Goal: Task Accomplishment & Management: Manage account settings

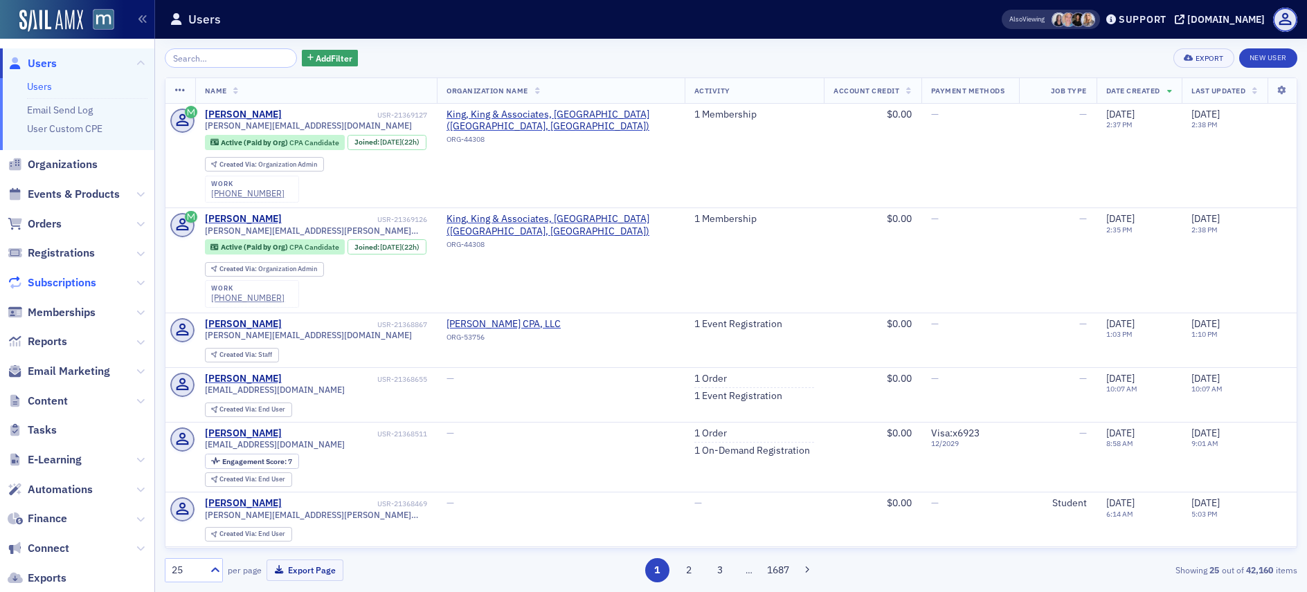
click at [51, 282] on span "Subscriptions" at bounding box center [62, 282] width 69 height 15
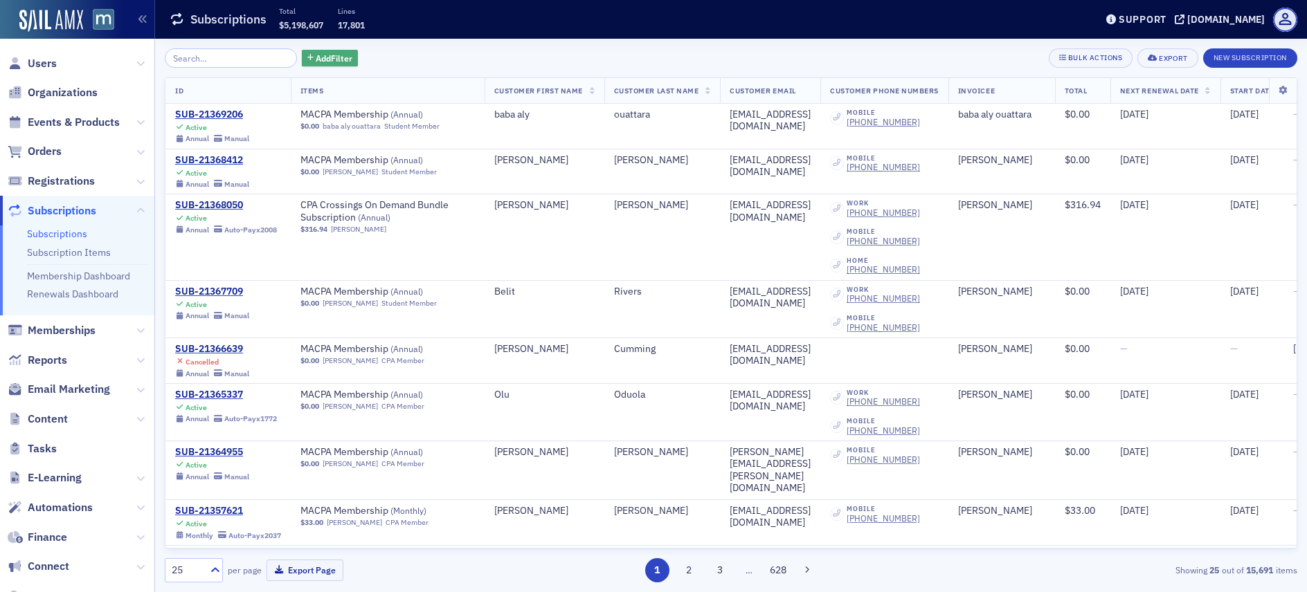
click at [316, 57] on span "Add Filter" at bounding box center [334, 58] width 37 height 12
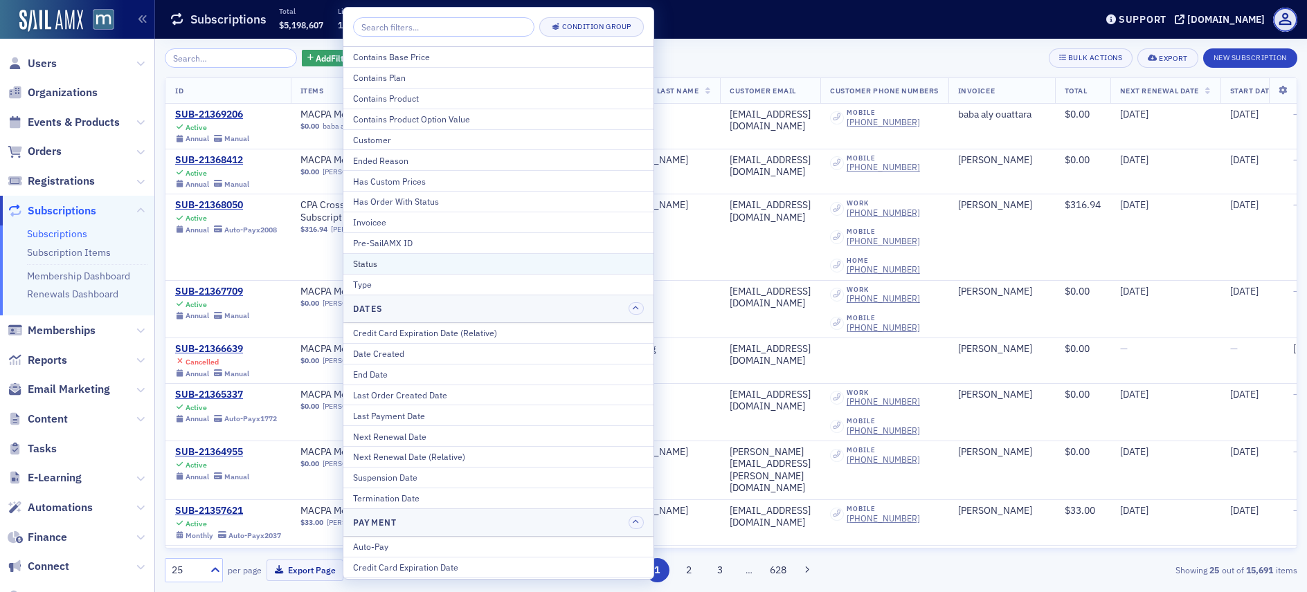
click at [376, 269] on div "Status" at bounding box center [498, 263] width 291 height 12
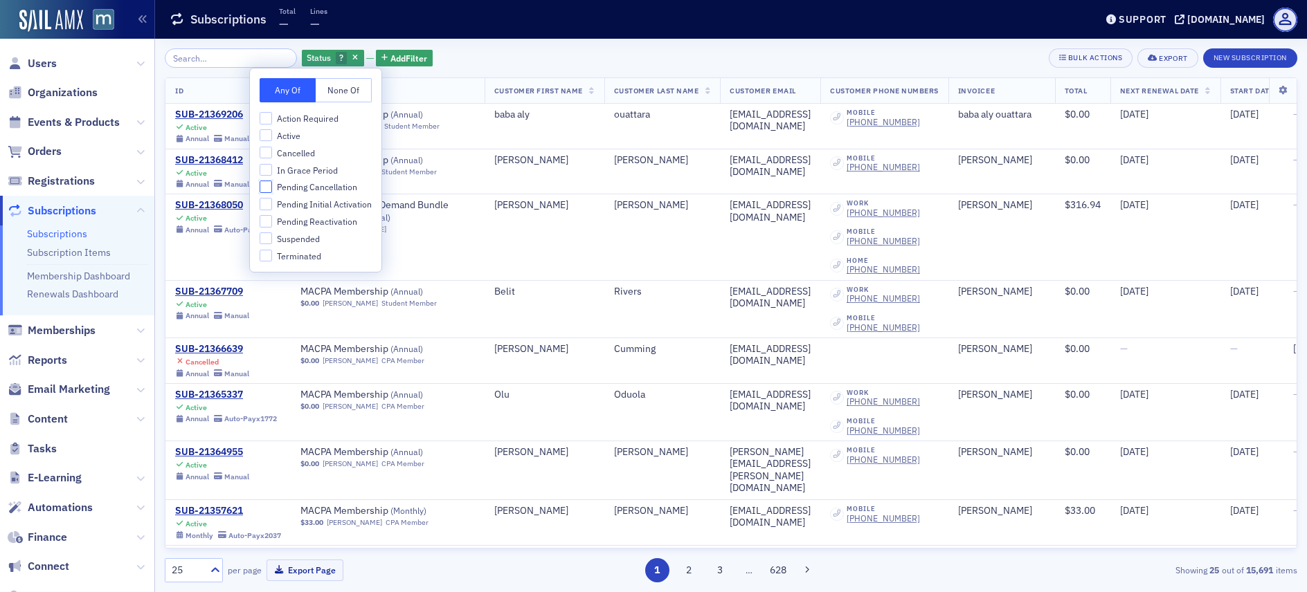
click at [266, 185] on input "Pending Cancellation" at bounding box center [266, 187] width 12 height 12
checkbox input "true"
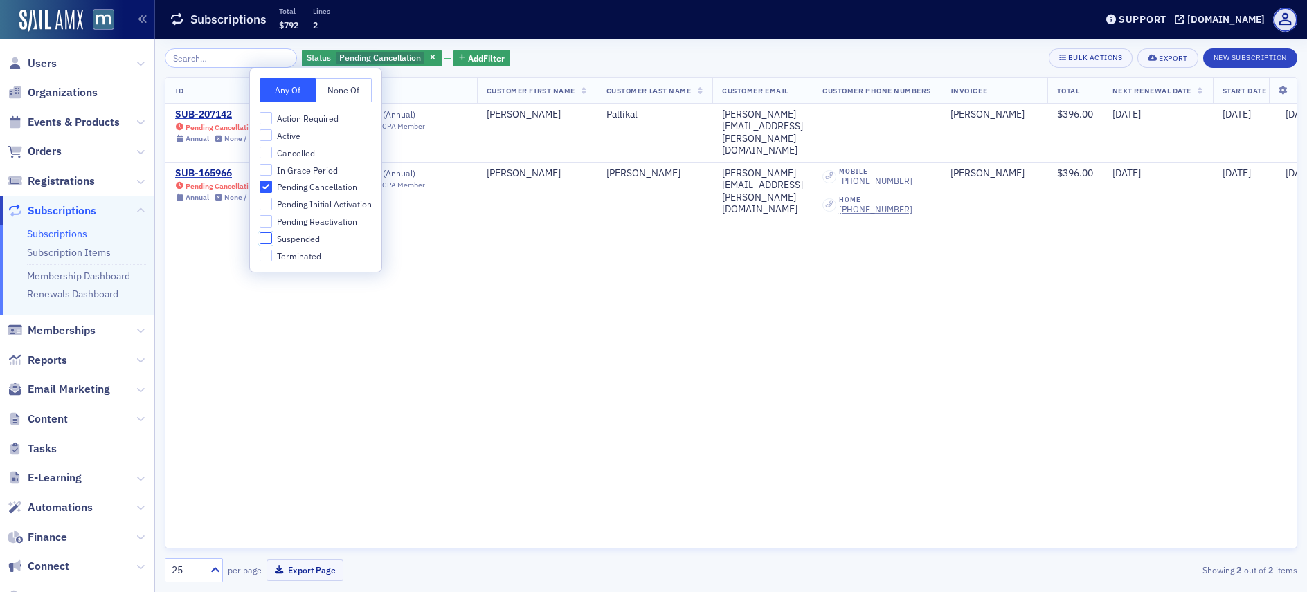
click at [265, 238] on input "Suspended" at bounding box center [266, 239] width 12 height 12
checkbox input "true"
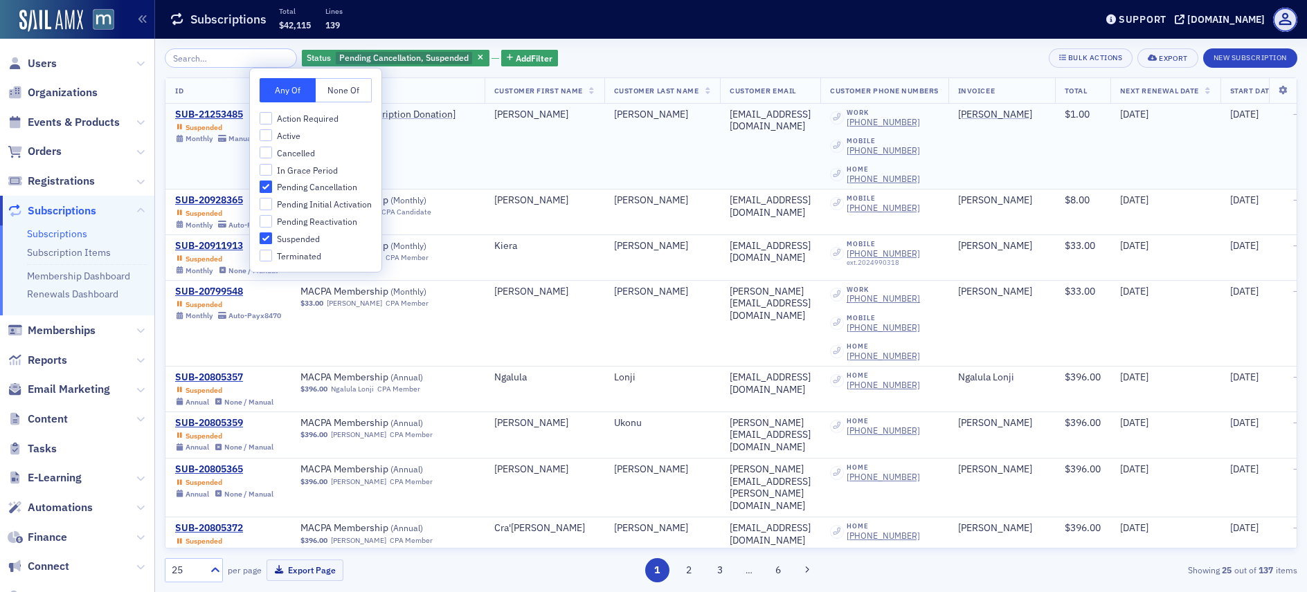
click at [482, 176] on td "MACPA PAC [Subscription Donation] ( Monthly ) $1.00 [PERSON_NAME]" at bounding box center [388, 147] width 194 height 86
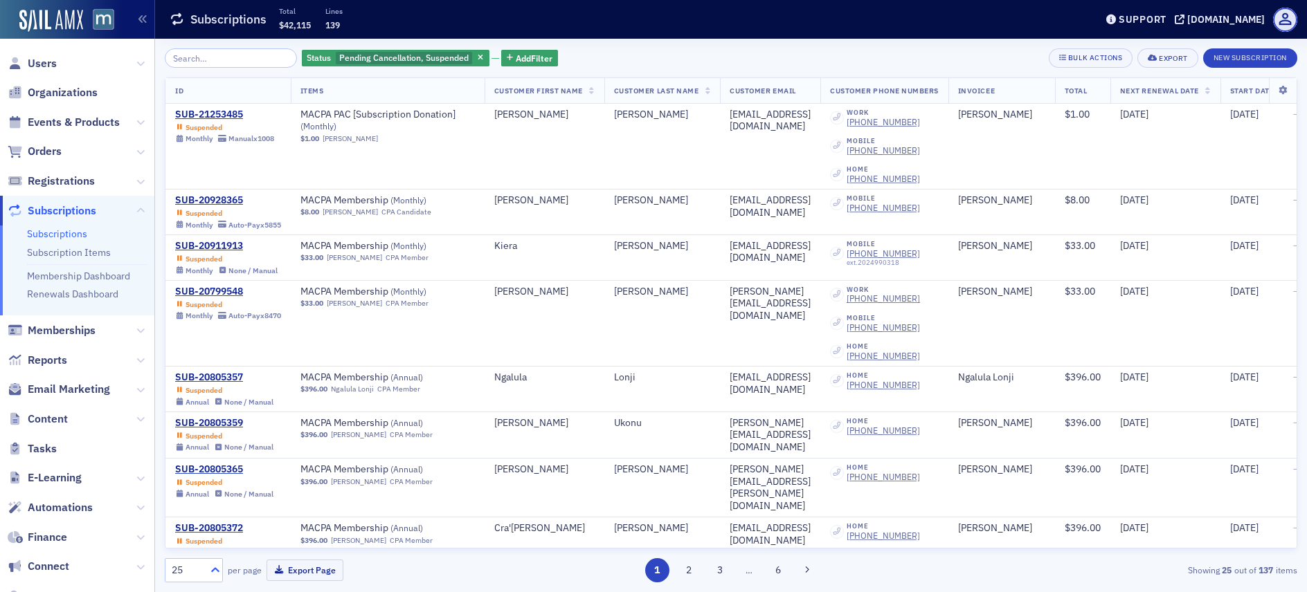
click at [216, 572] on icon at bounding box center [215, 570] width 14 height 14
click at [194, 504] on div "250" at bounding box center [194, 511] width 40 height 15
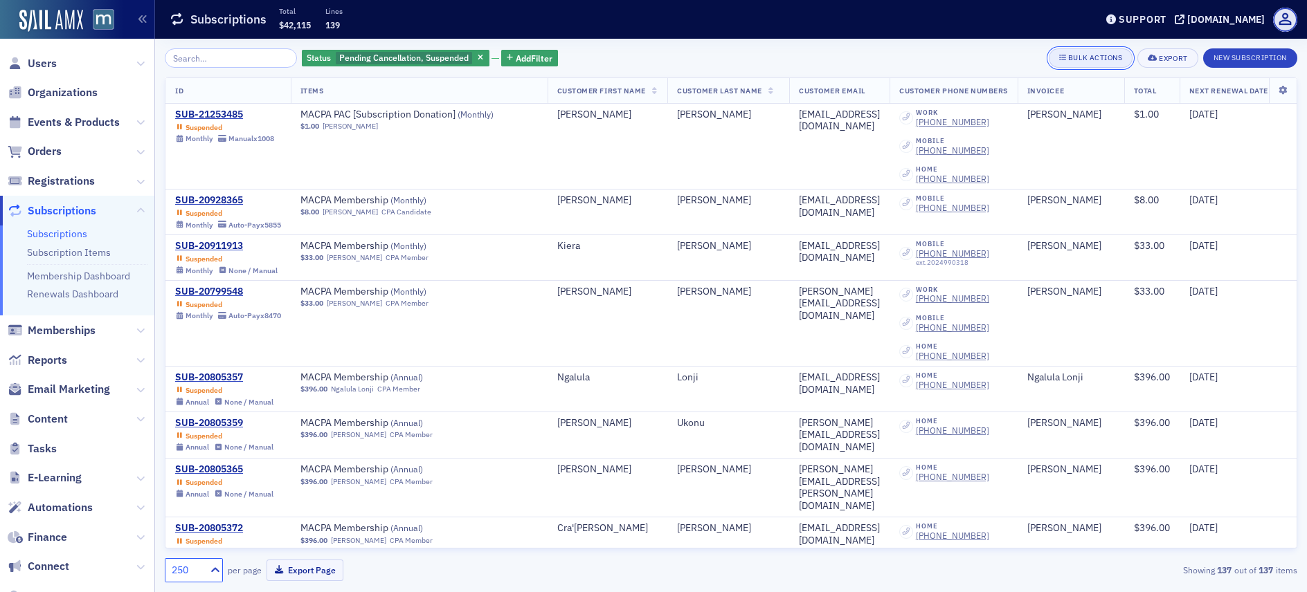
click at [1091, 60] on div "Bulk Actions" at bounding box center [1095, 58] width 54 height 8
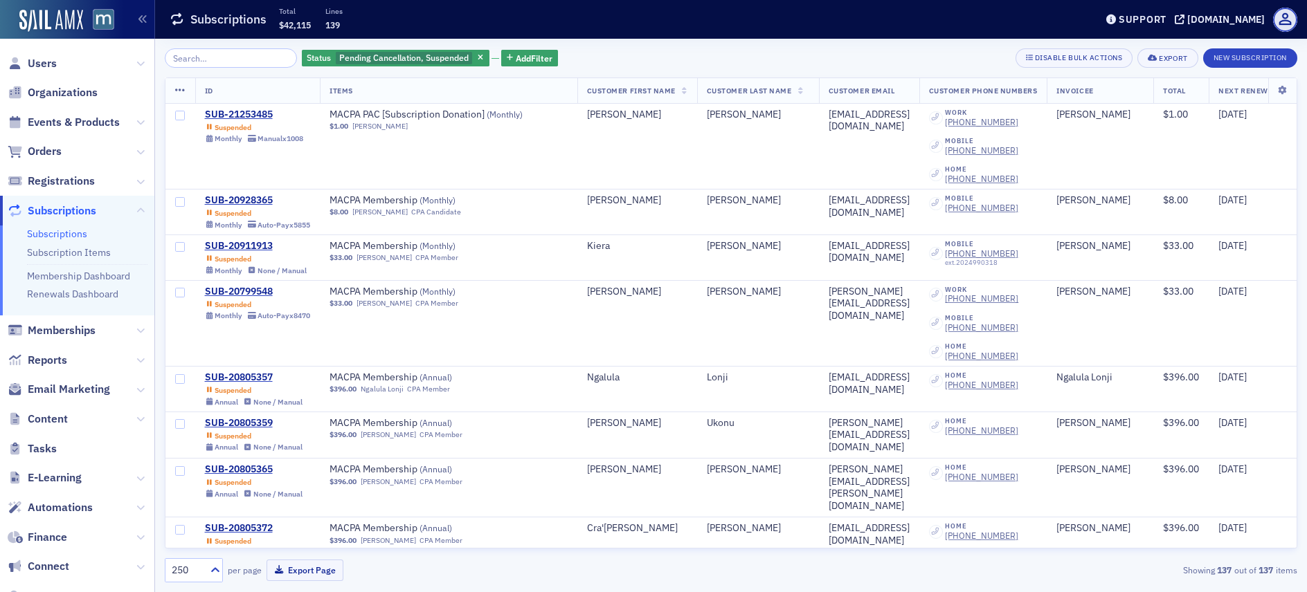
click at [179, 87] on icon at bounding box center [180, 90] width 10 height 11
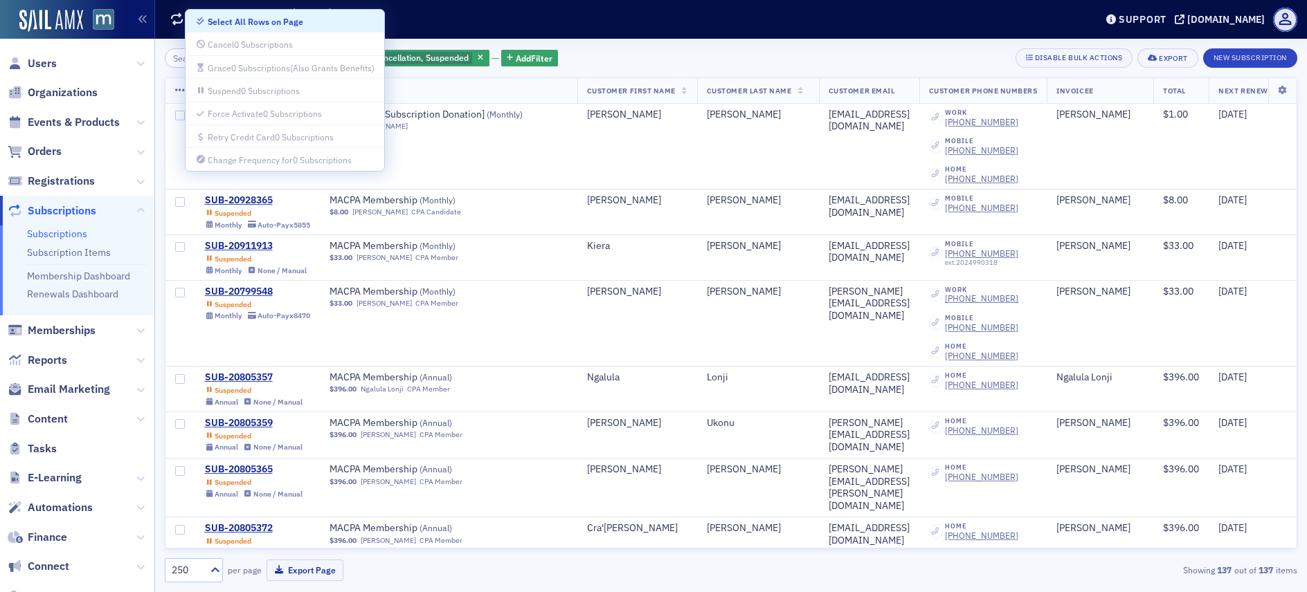
click at [244, 24] on div "Select All Rows on Page" at bounding box center [256, 22] width 96 height 8
checkbox input "true"
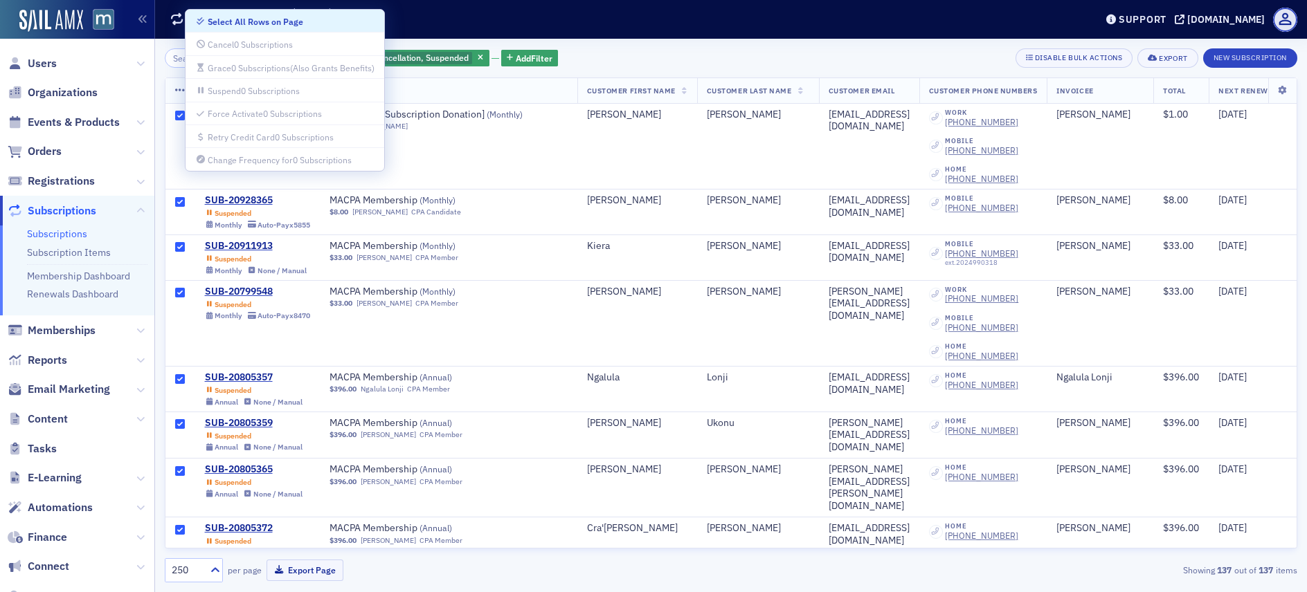
checkbox input "true"
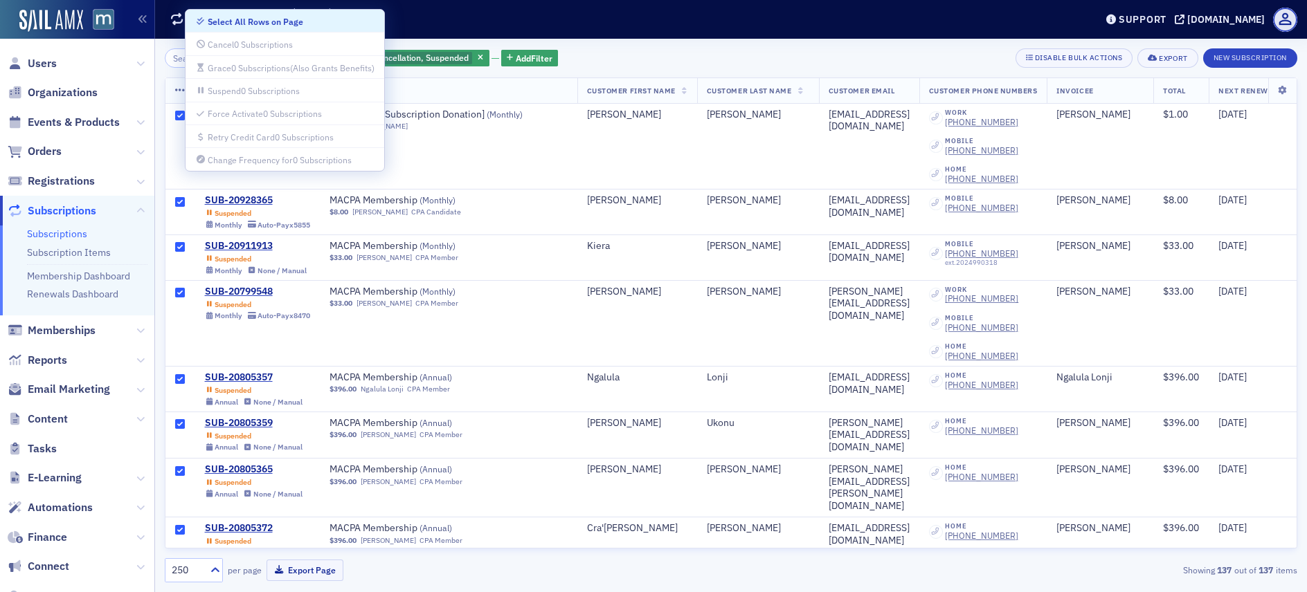
checkbox input "true"
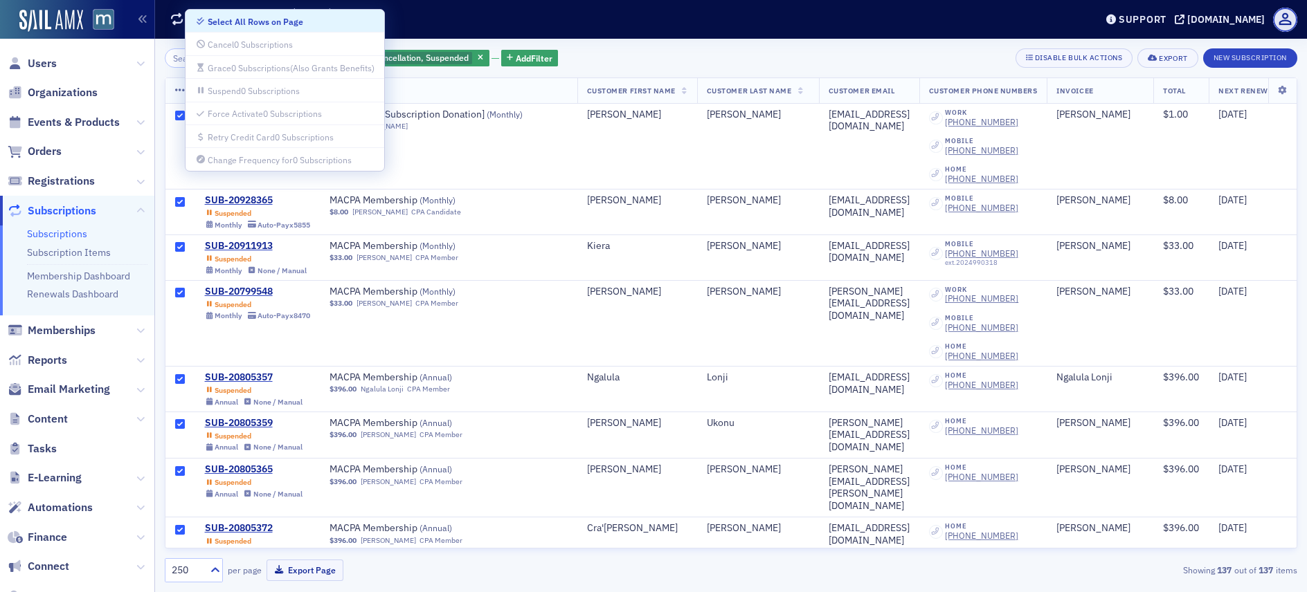
checkbox input "true"
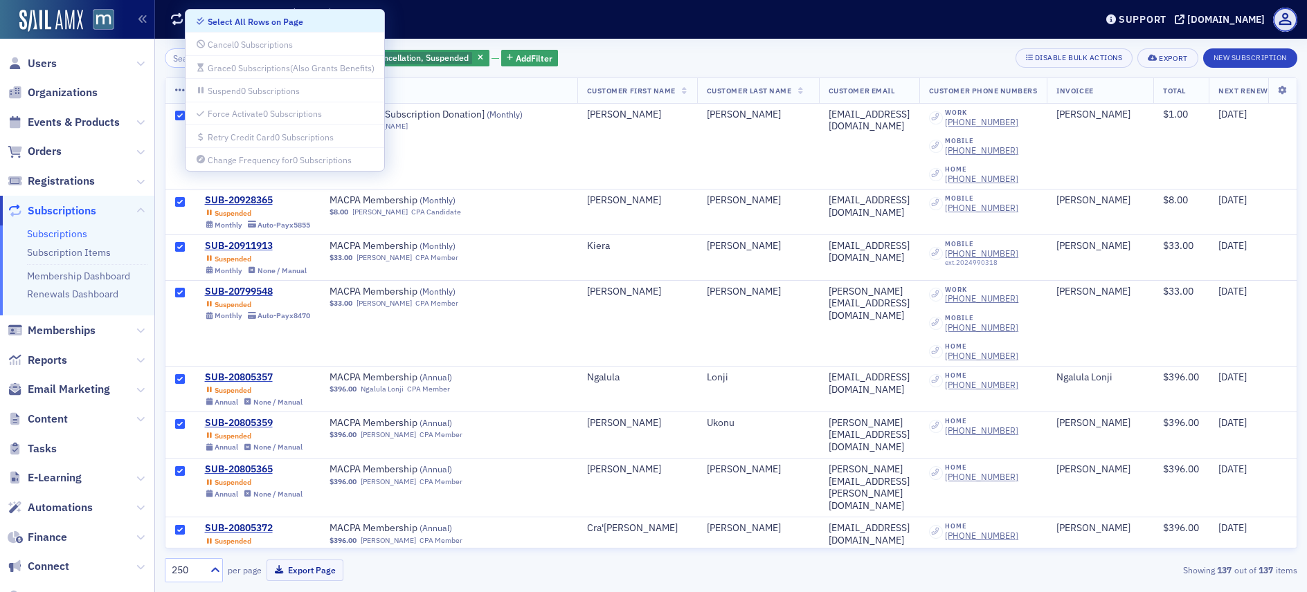
checkbox input "true"
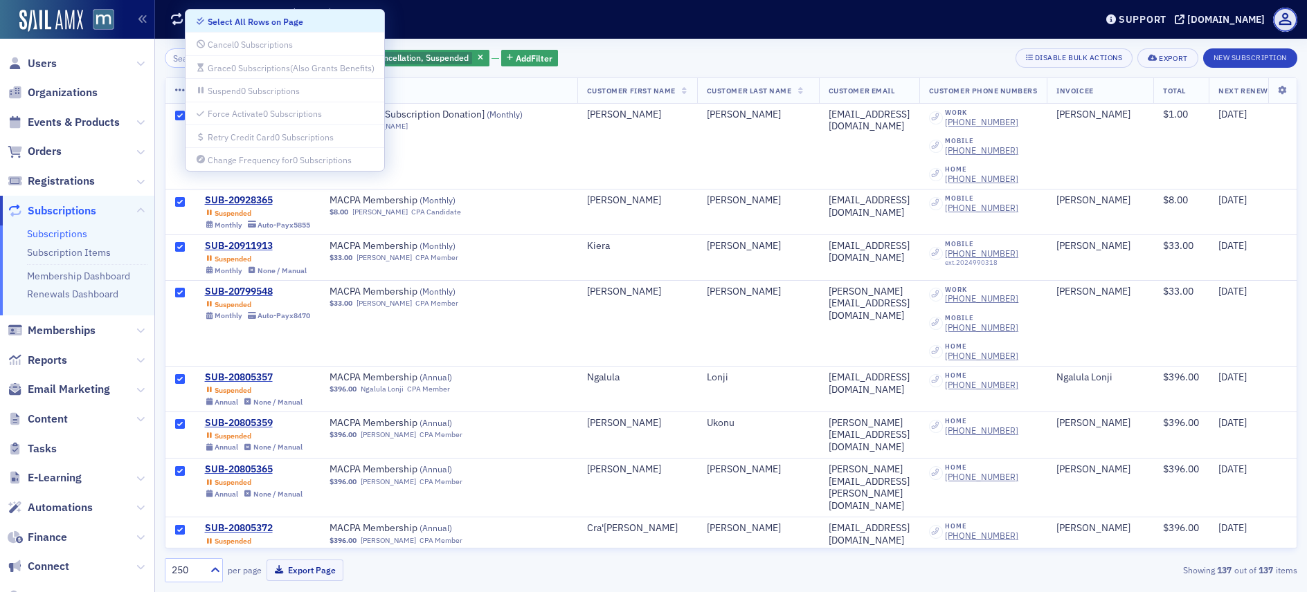
checkbox input "true"
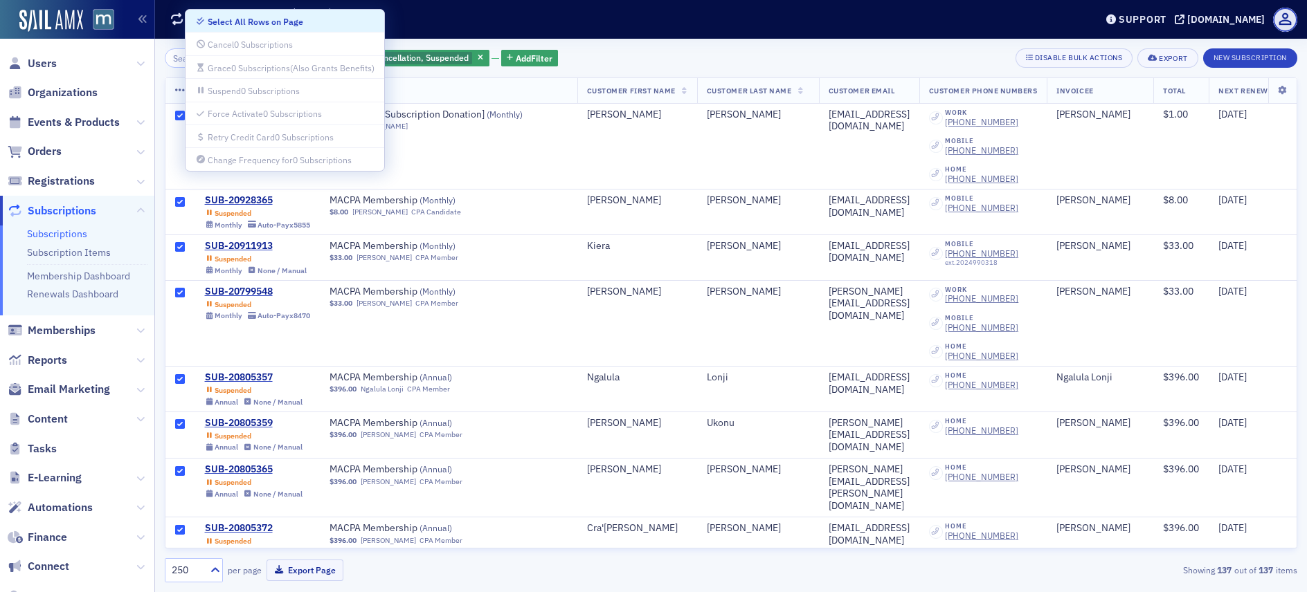
checkbox input "true"
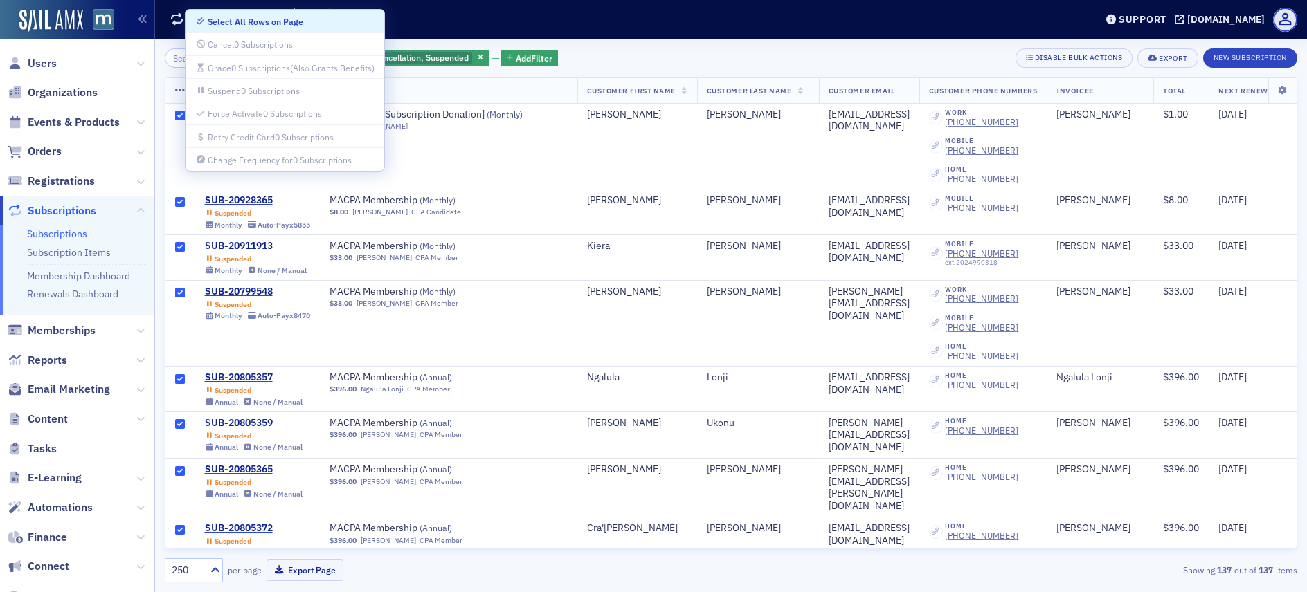
checkbox input "true"
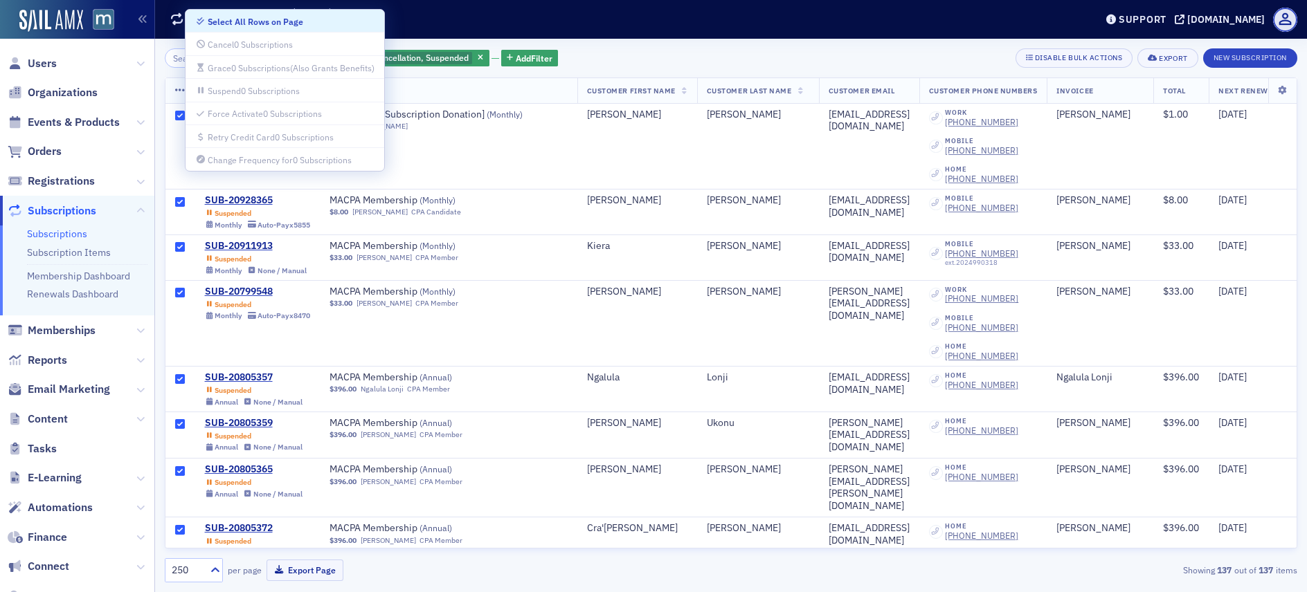
checkbox input "true"
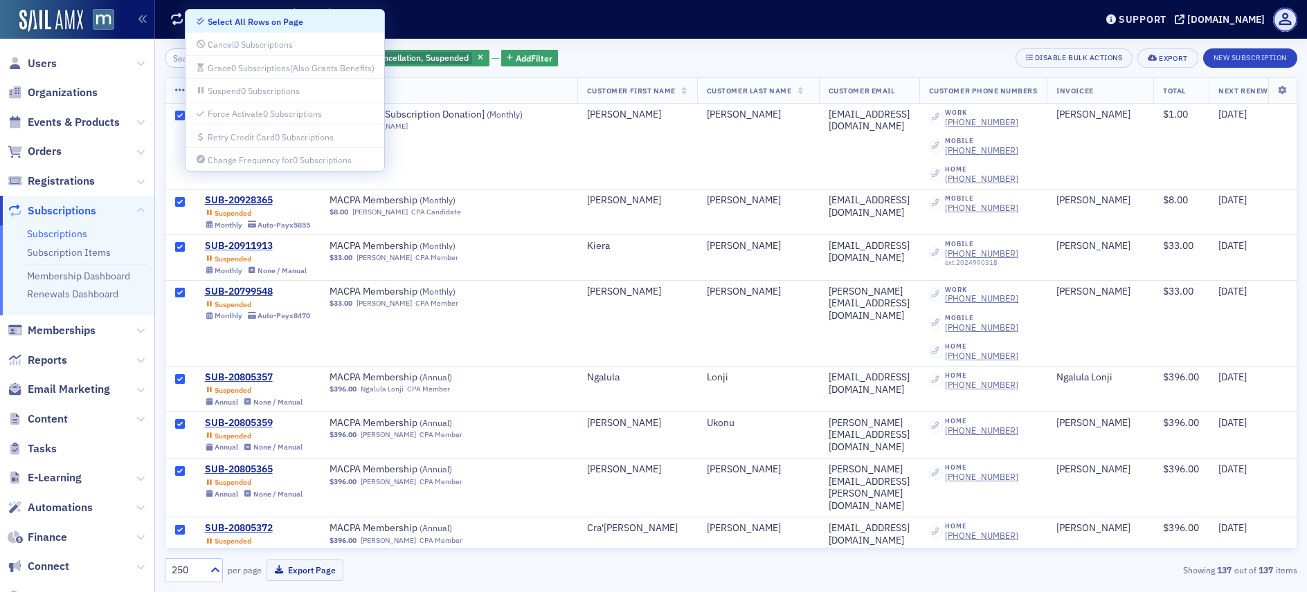
checkbox input "true"
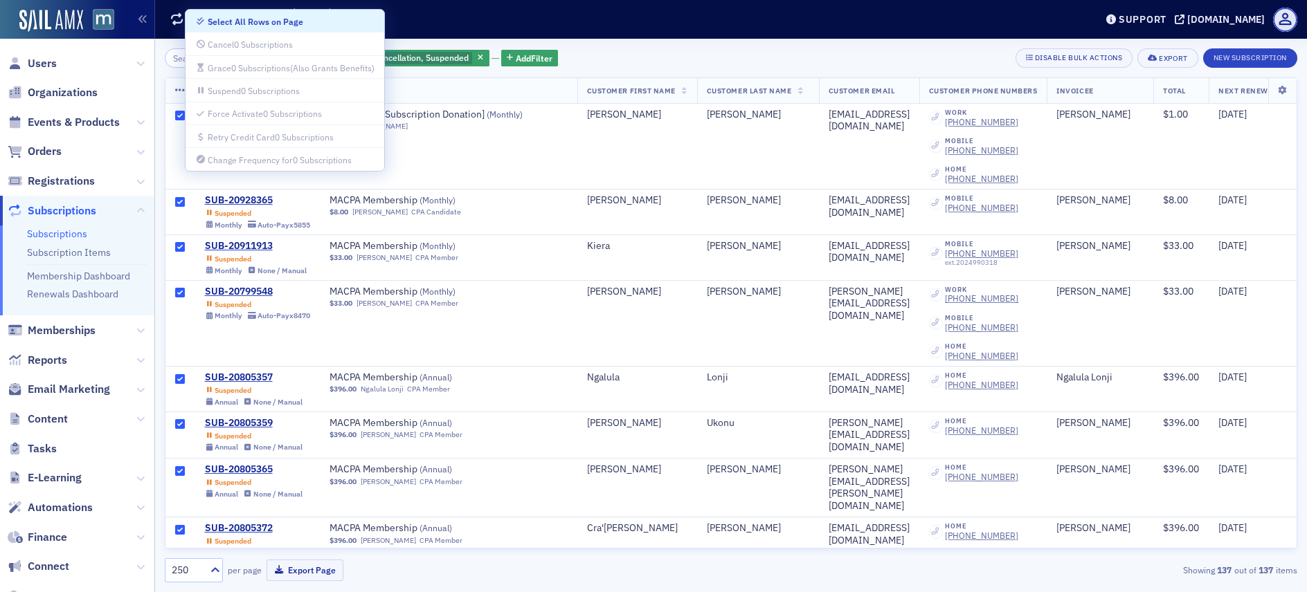
checkbox input "true"
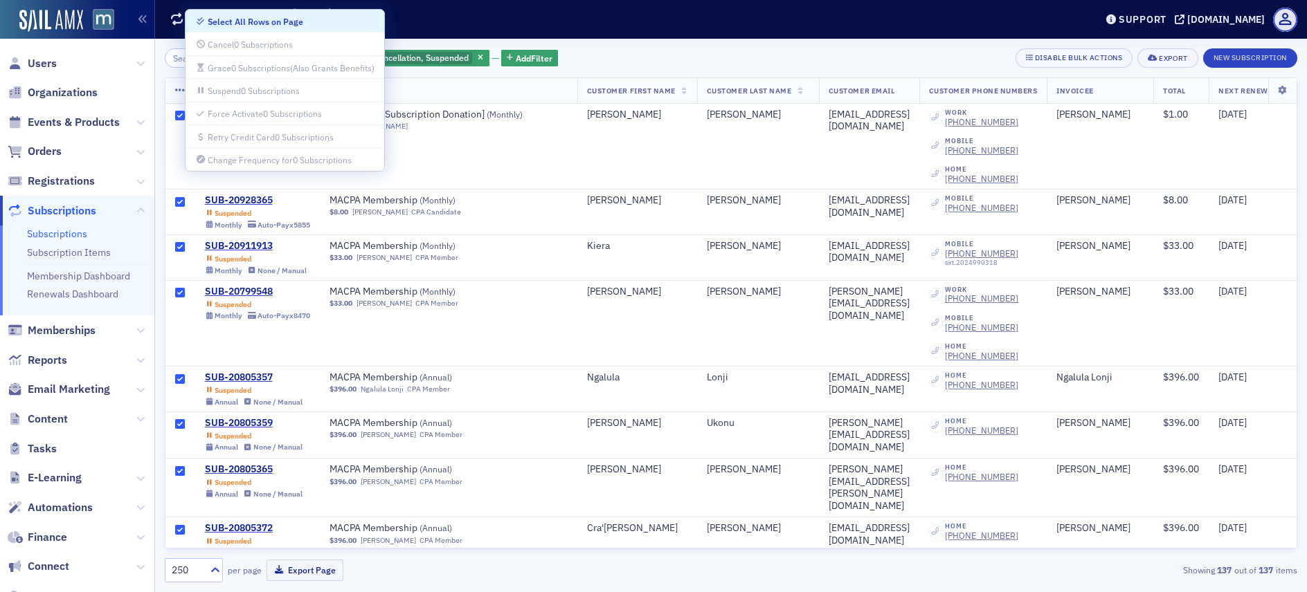
checkbox input "true"
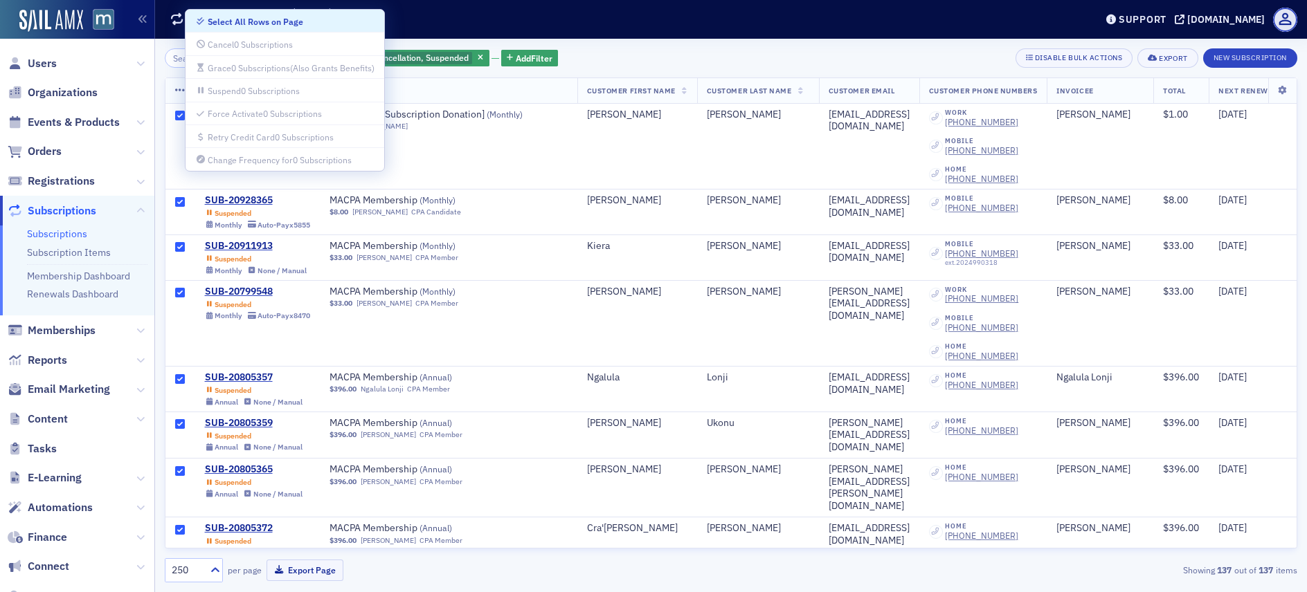
checkbox input "true"
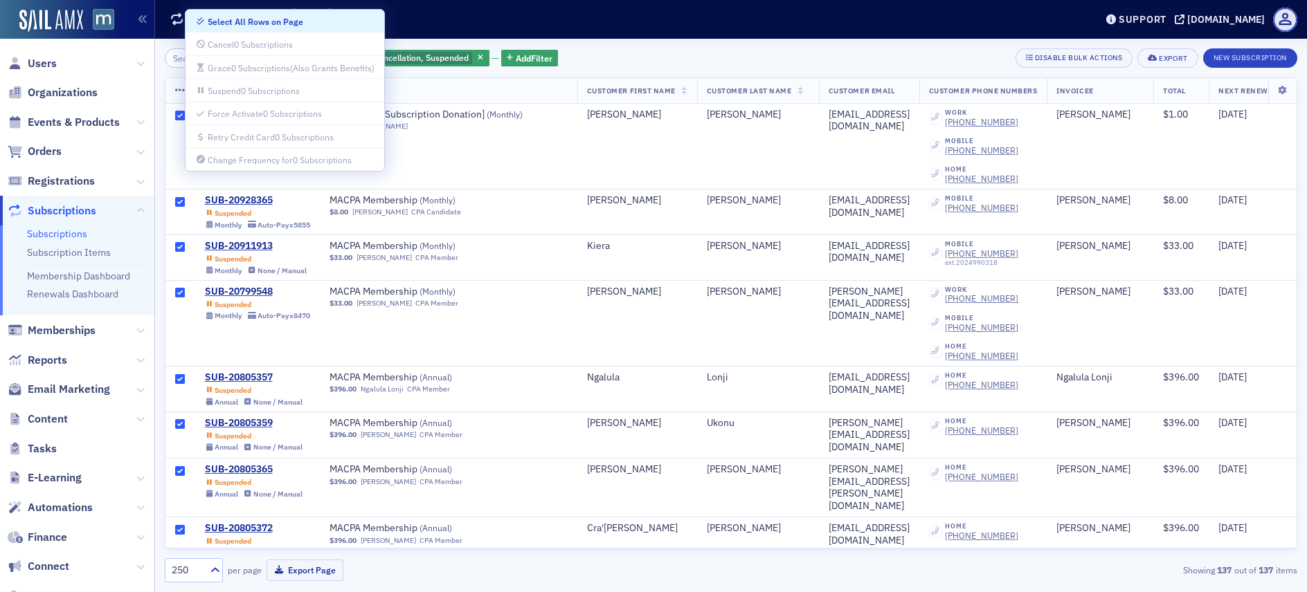
checkbox input "true"
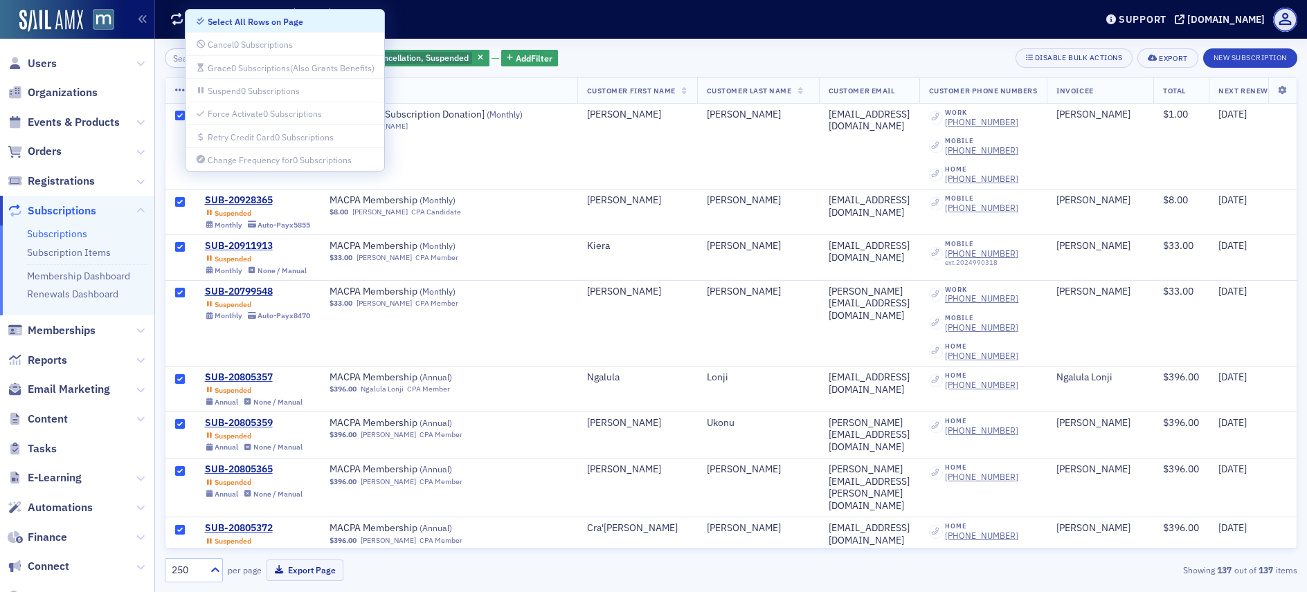
checkbox input "true"
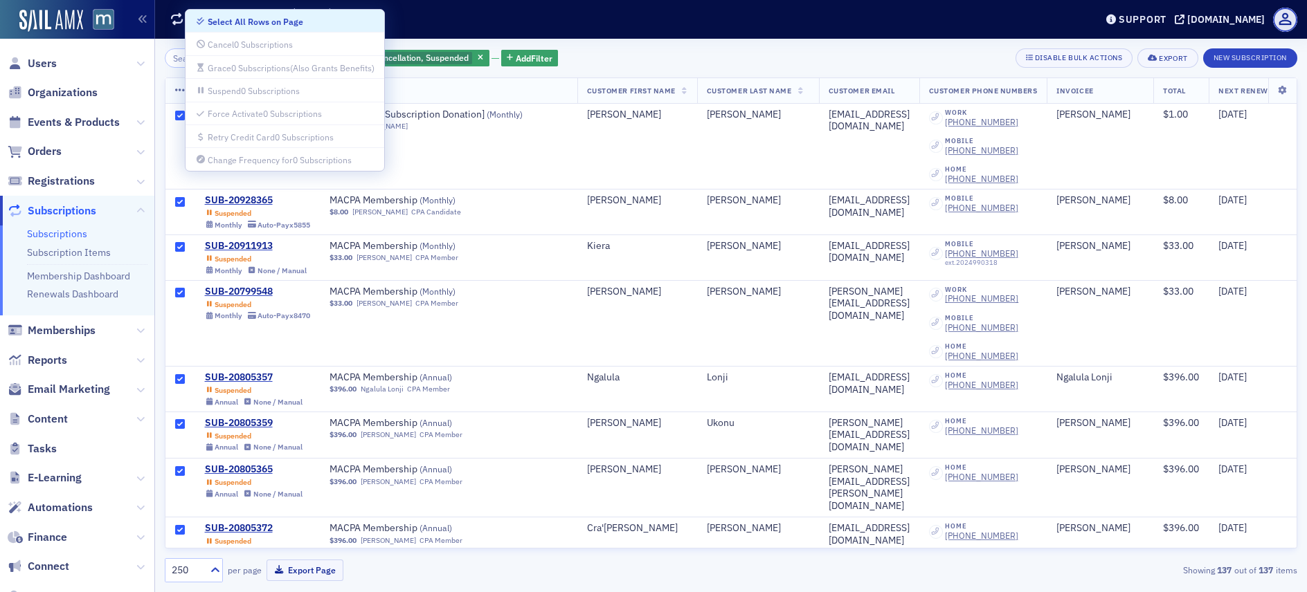
checkbox input "true"
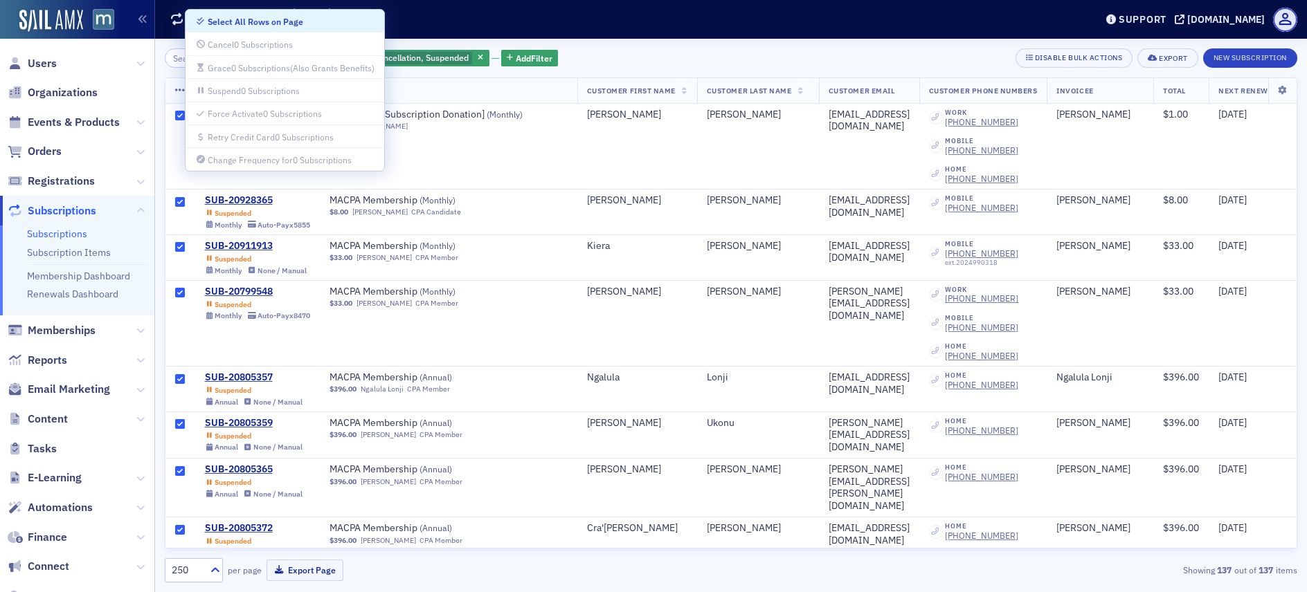
checkbox input "true"
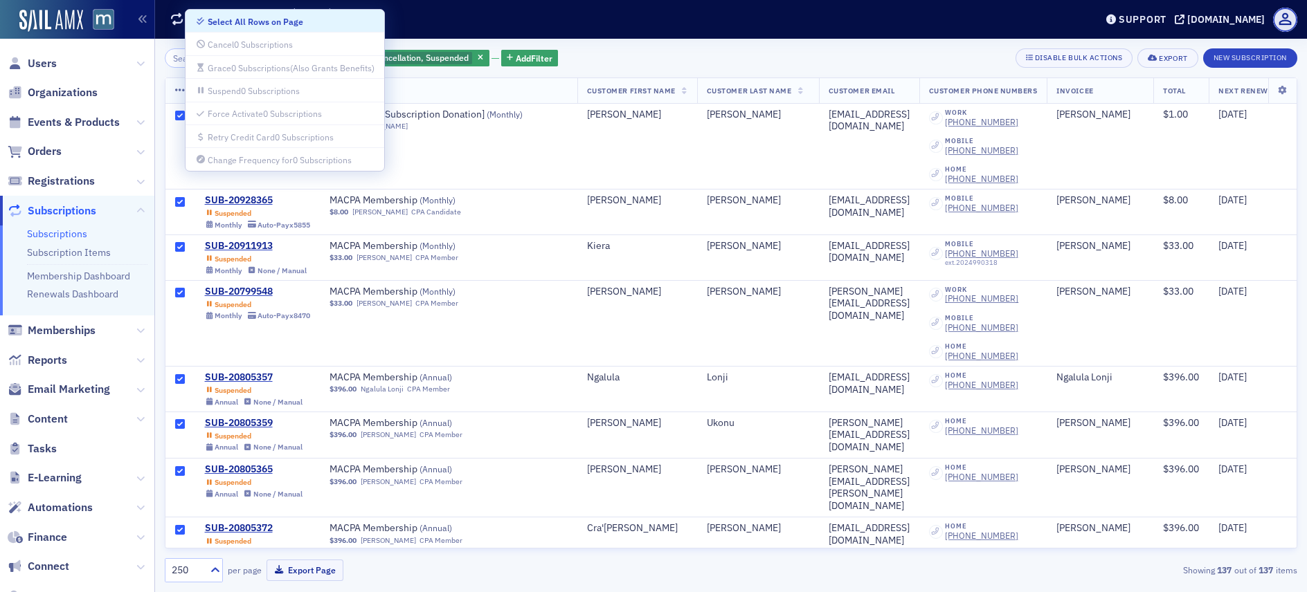
checkbox input "true"
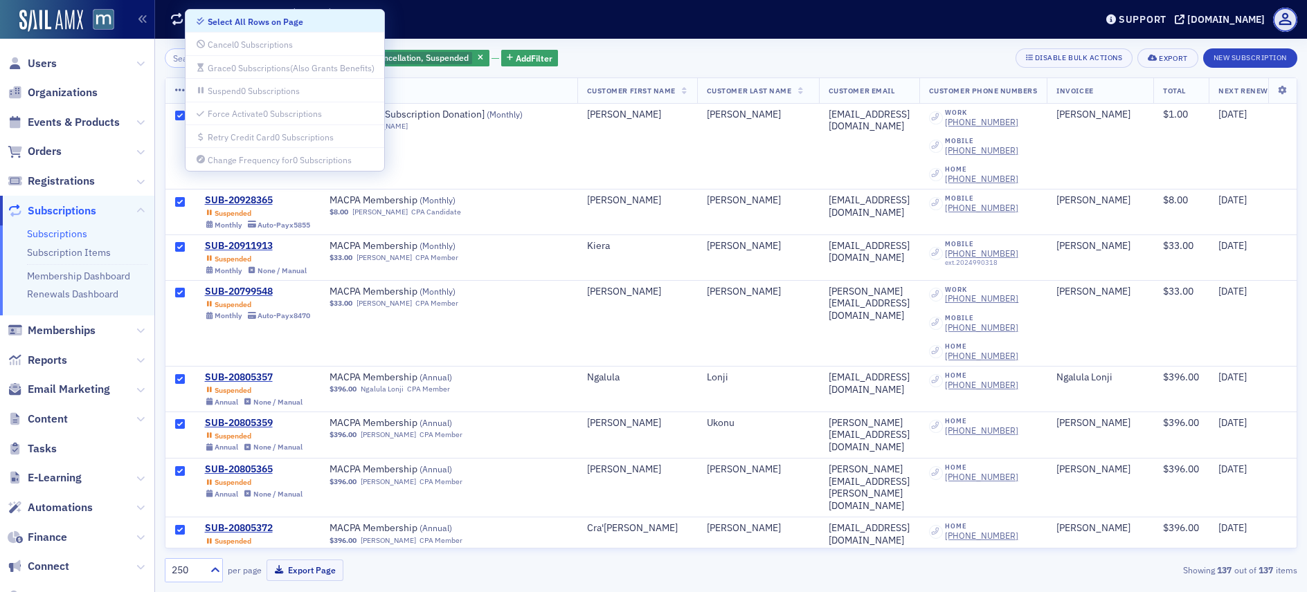
checkbox input "true"
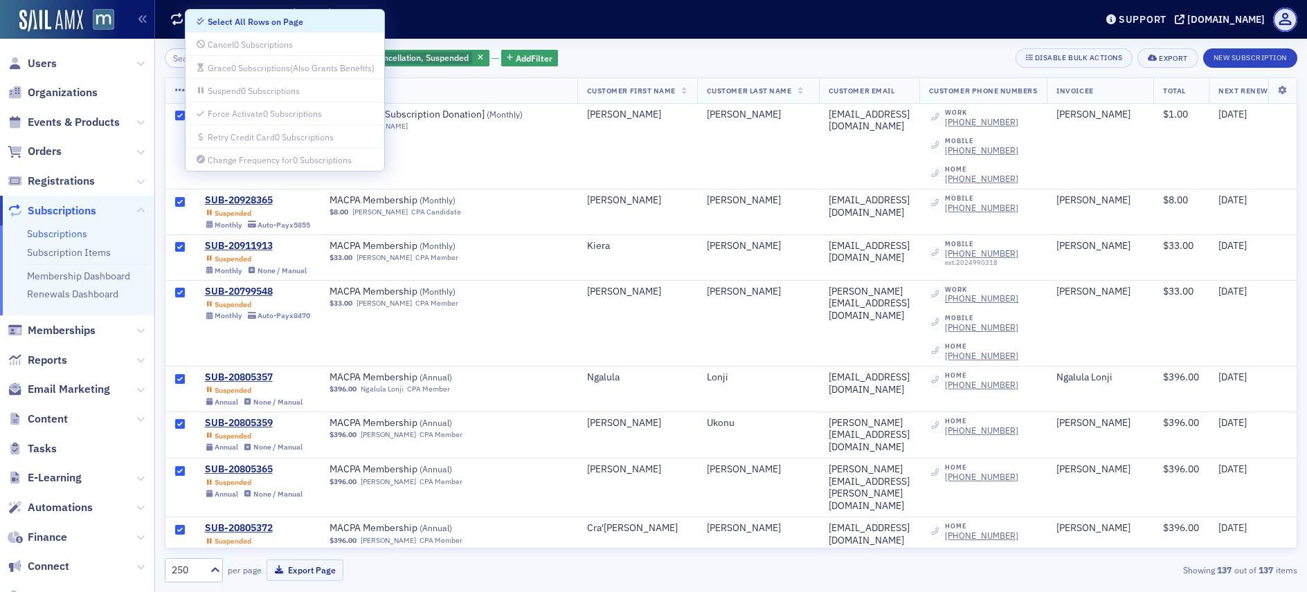
checkbox input "true"
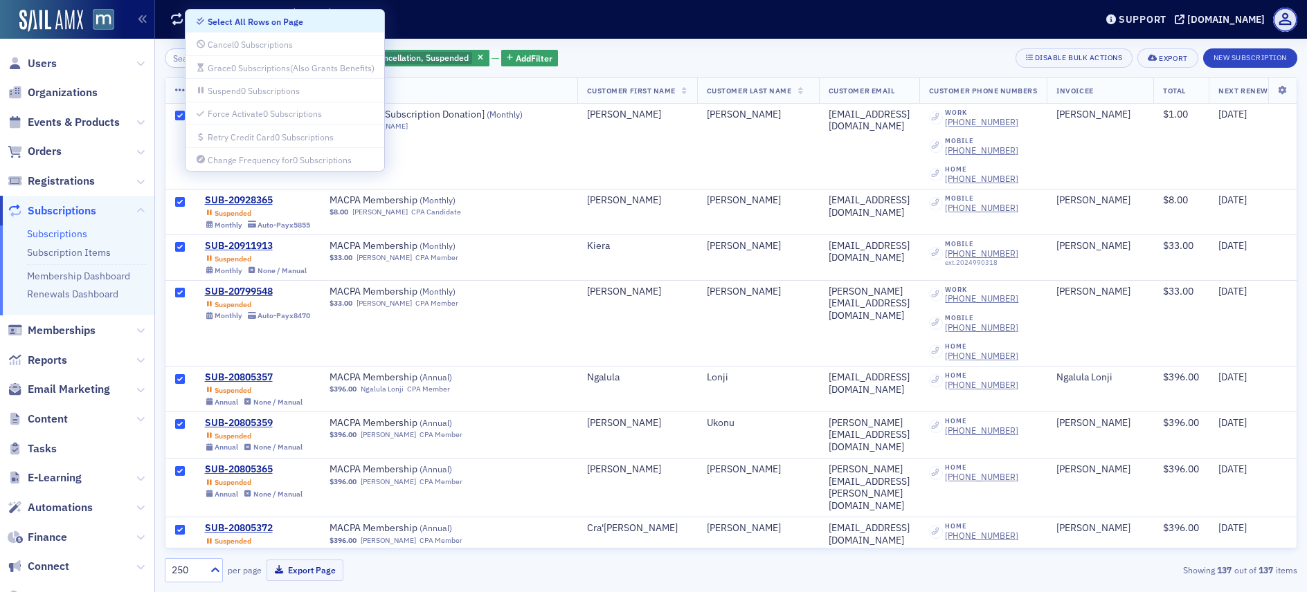
checkbox input "true"
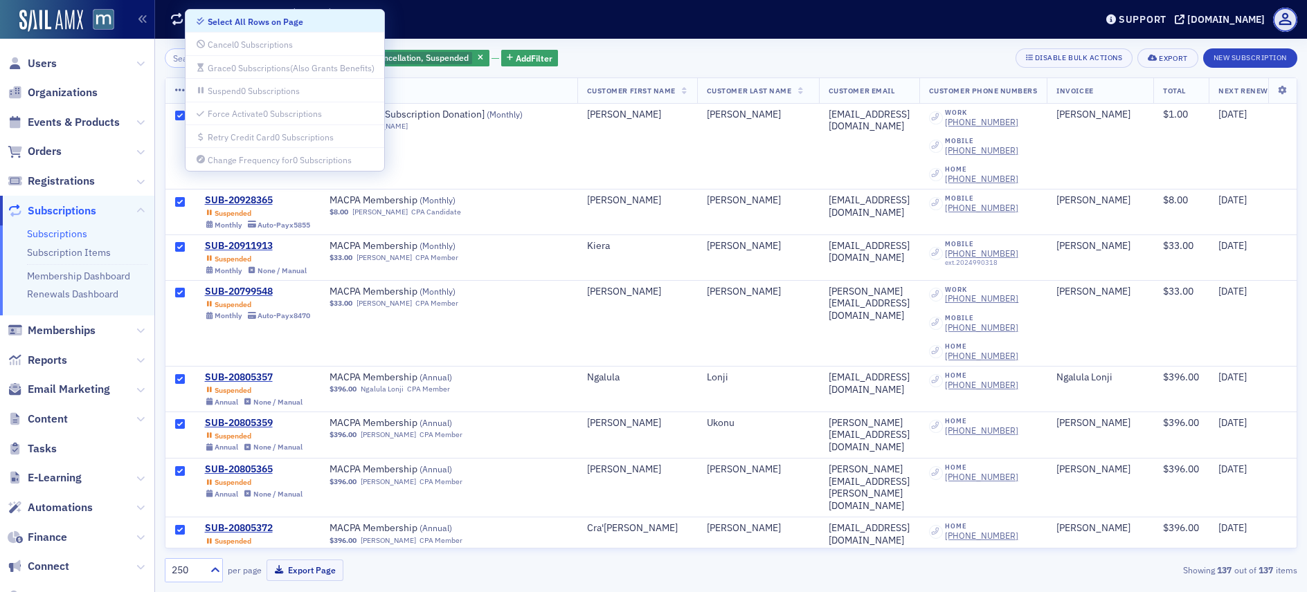
checkbox input "true"
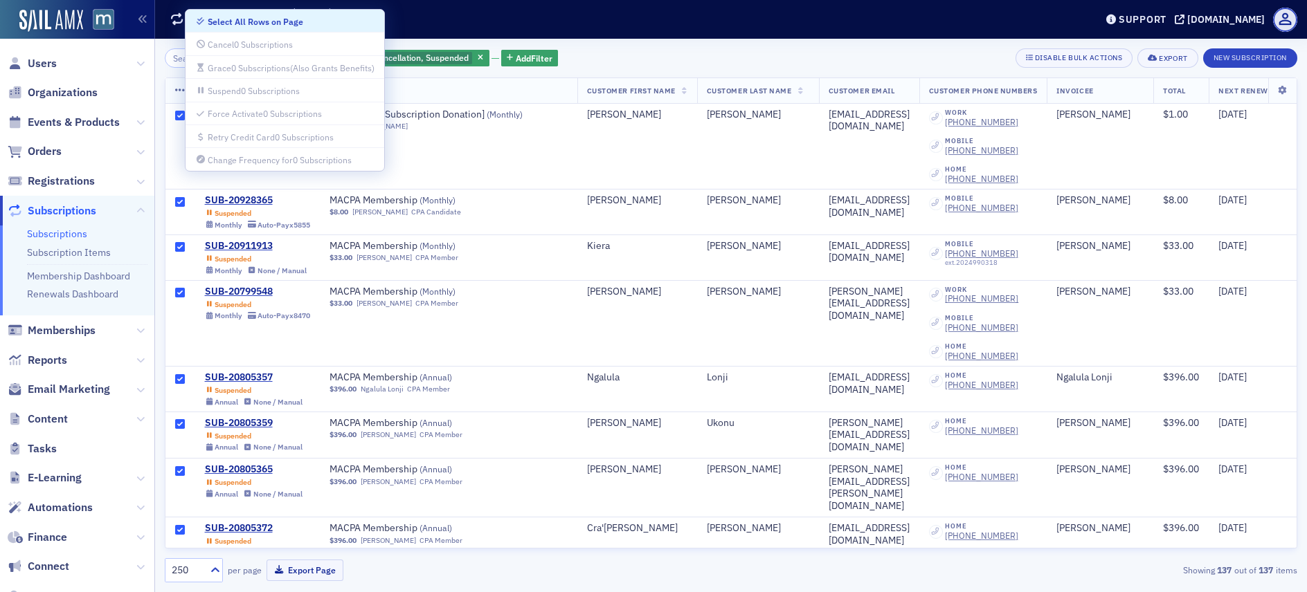
checkbox input "true"
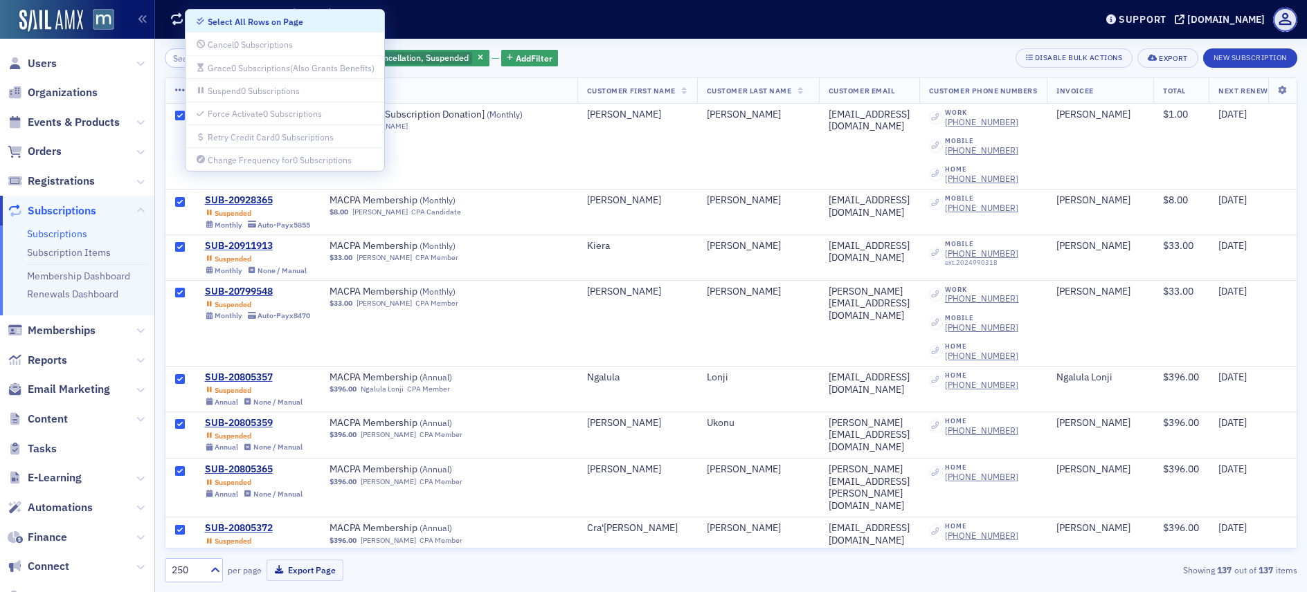
checkbox input "true"
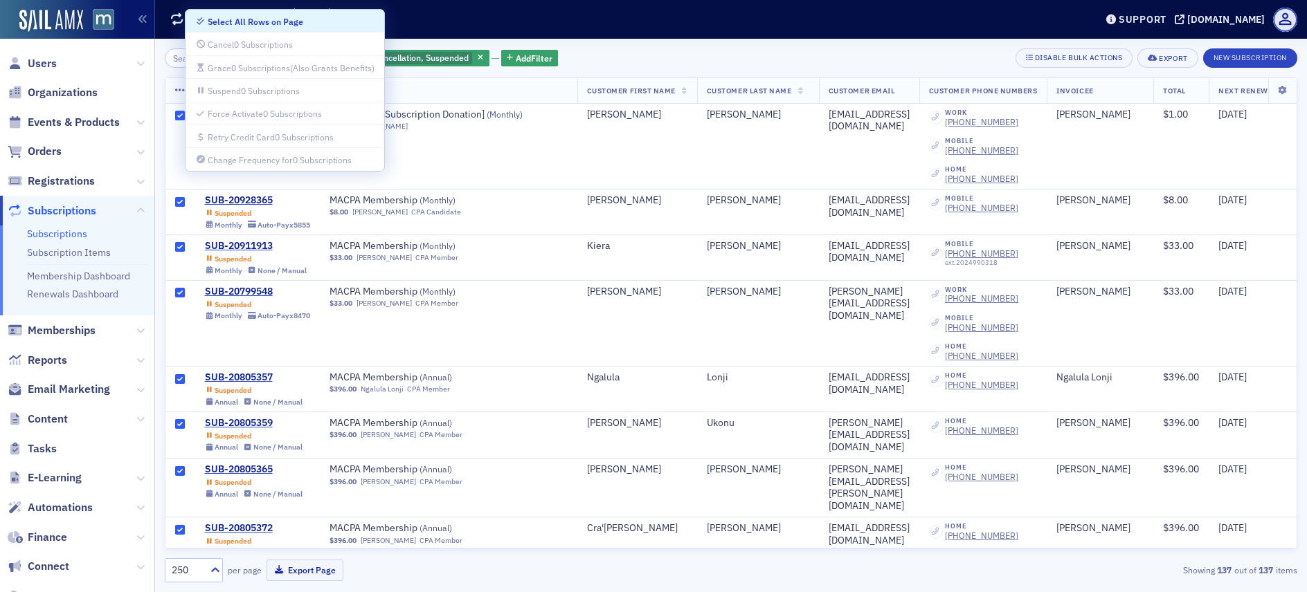
checkbox input "true"
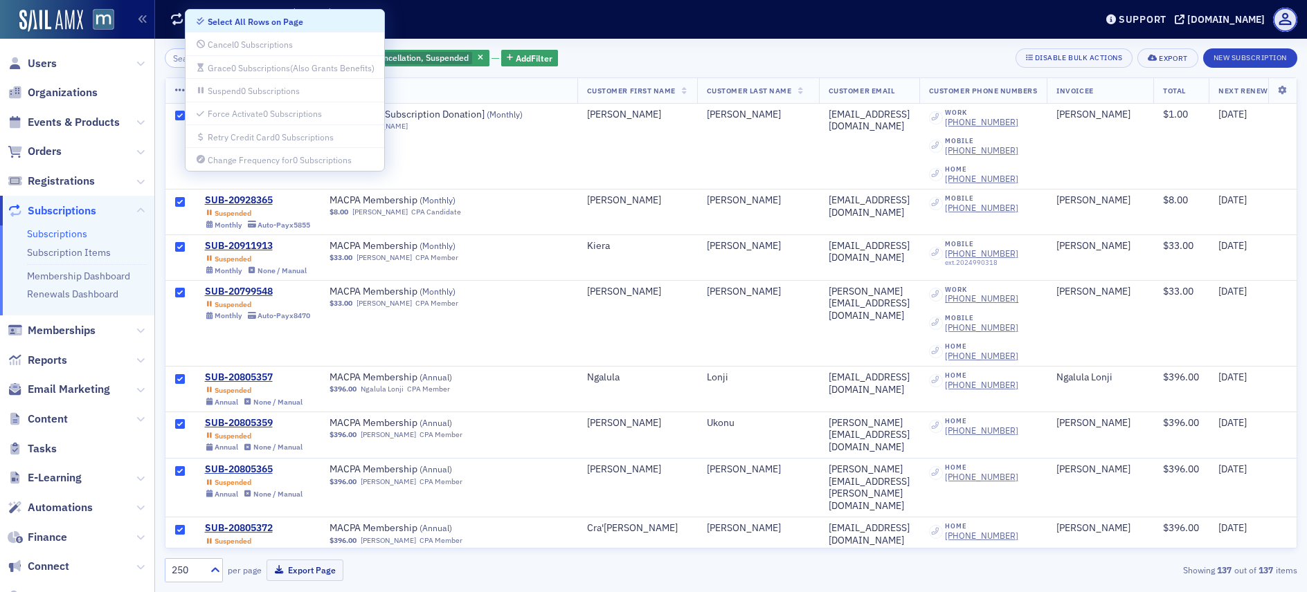
checkbox input "true"
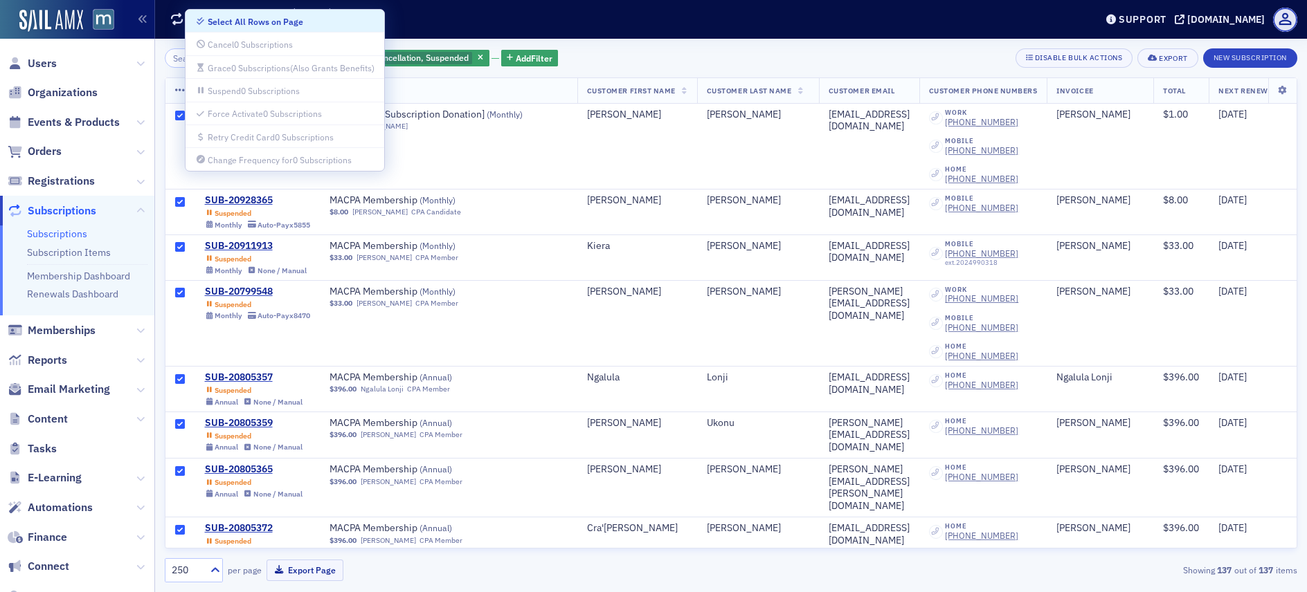
checkbox input "true"
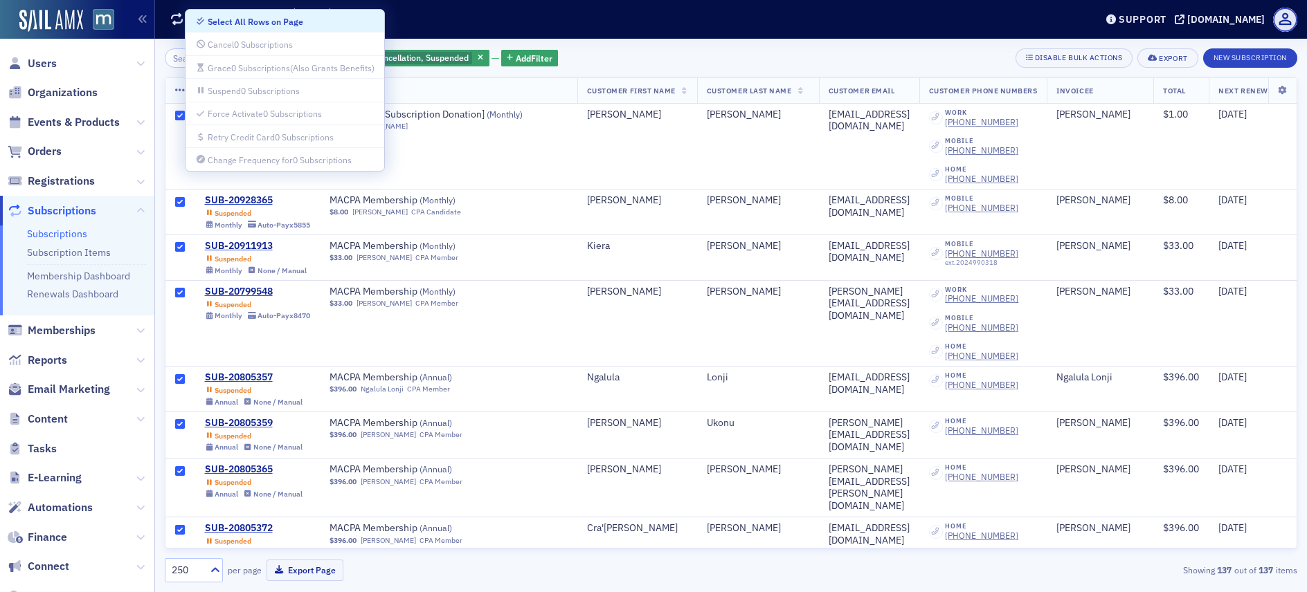
checkbox input "true"
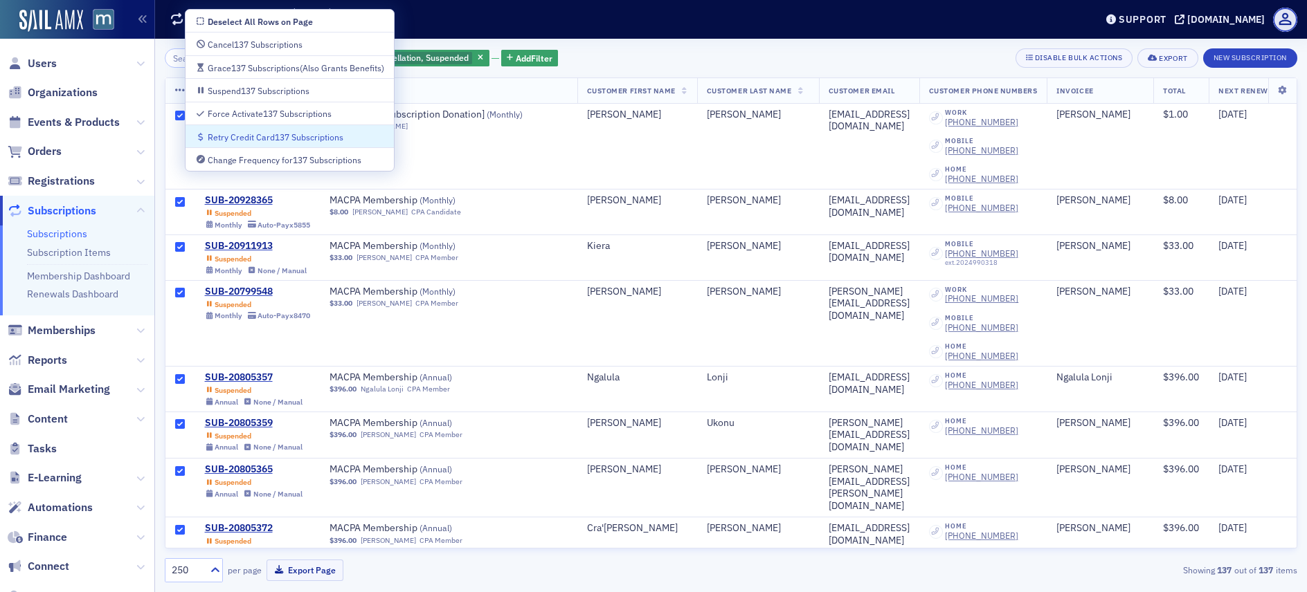
click at [220, 138] on div "Retry Credit Card 137 Subscriptions" at bounding box center [276, 138] width 136 height 8
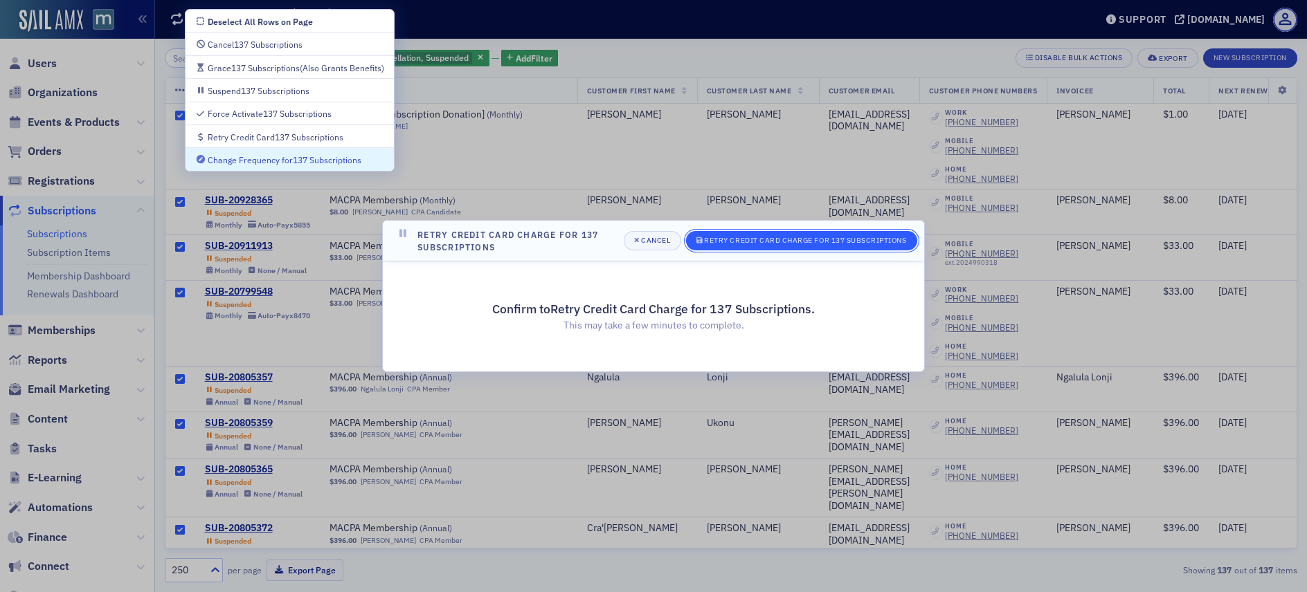
click at [828, 240] on div "Retry Credit Card Charge for 137 Subscriptions" at bounding box center [805, 241] width 202 height 8
